Goal: Transaction & Acquisition: Obtain resource

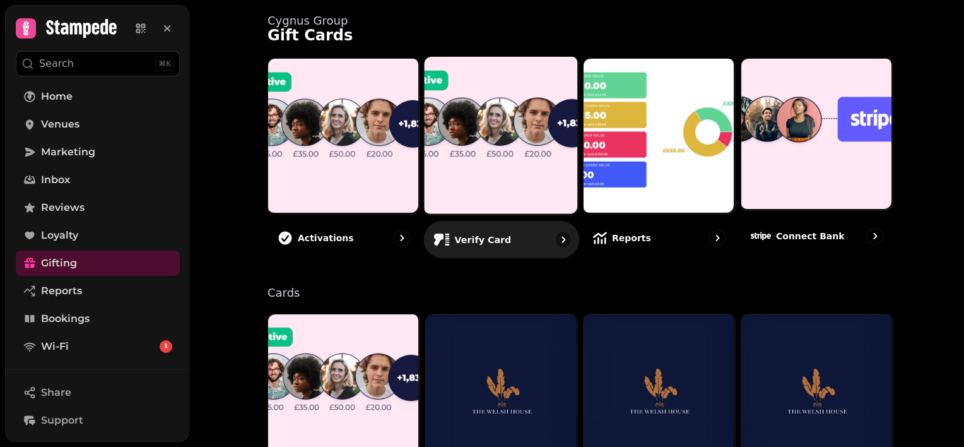
click at [497, 165] on img at bounding box center [501, 135] width 155 height 158
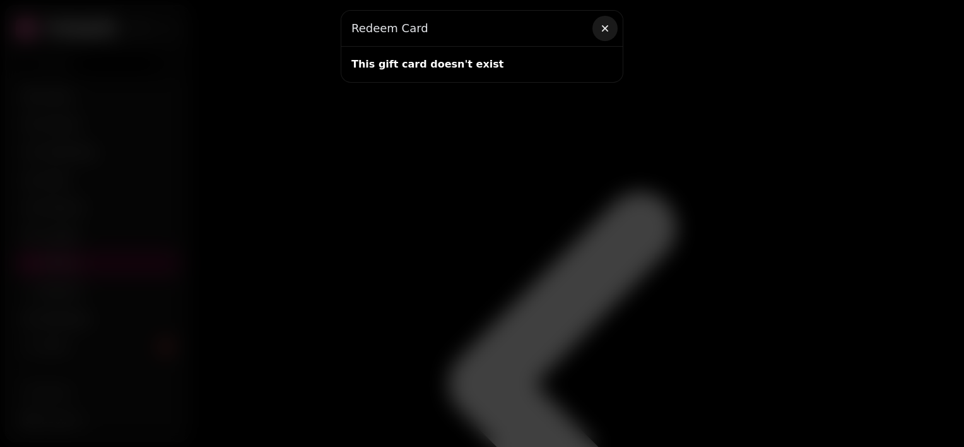
click at [604, 30] on icon "button" at bounding box center [605, 28] width 13 height 13
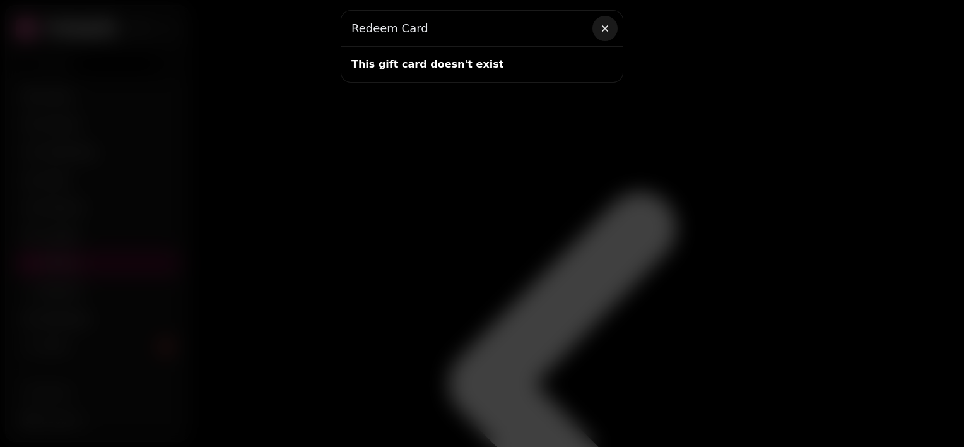
click at [606, 28] on icon "button" at bounding box center [605, 28] width 6 height 6
click at [605, 32] on icon "button" at bounding box center [605, 28] width 13 height 13
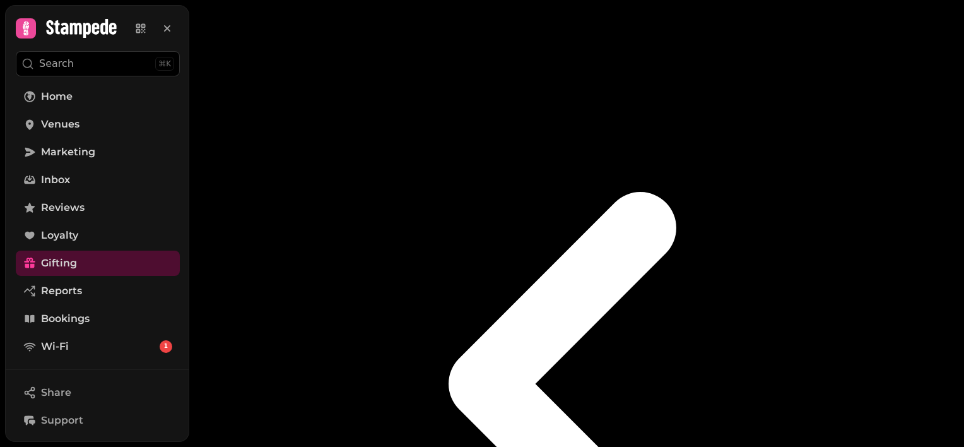
type input "**********"
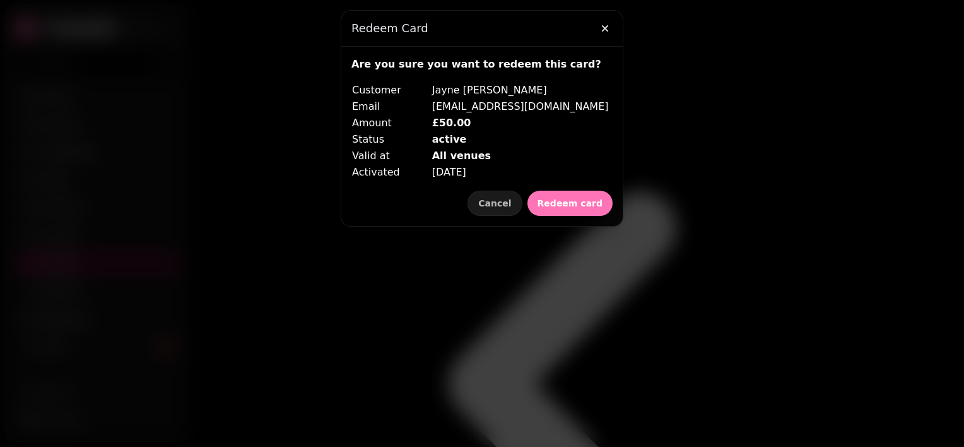
click at [578, 202] on span "Redeem card" at bounding box center [570, 203] width 65 height 9
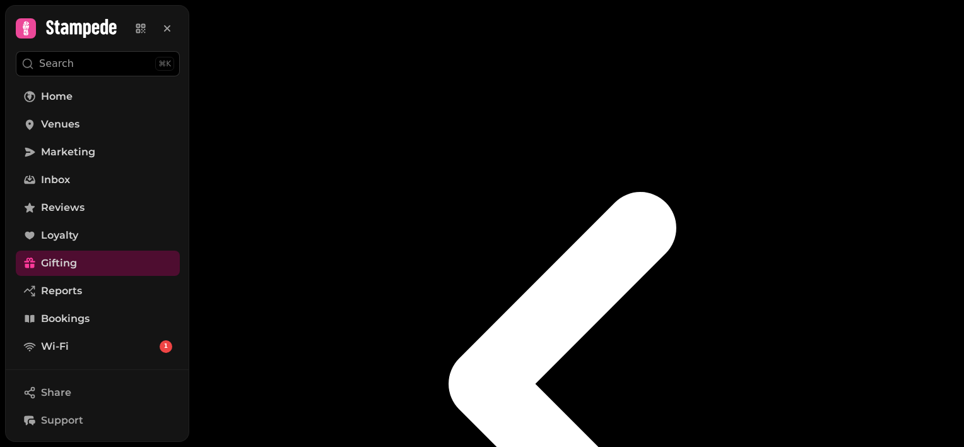
click at [584, 205] on div "Scan & validate card Cygnus Group front camera Off Off Gift card invalid Go back" at bounding box center [576, 223] width 775 height 447
